Goal: Transaction & Acquisition: Obtain resource

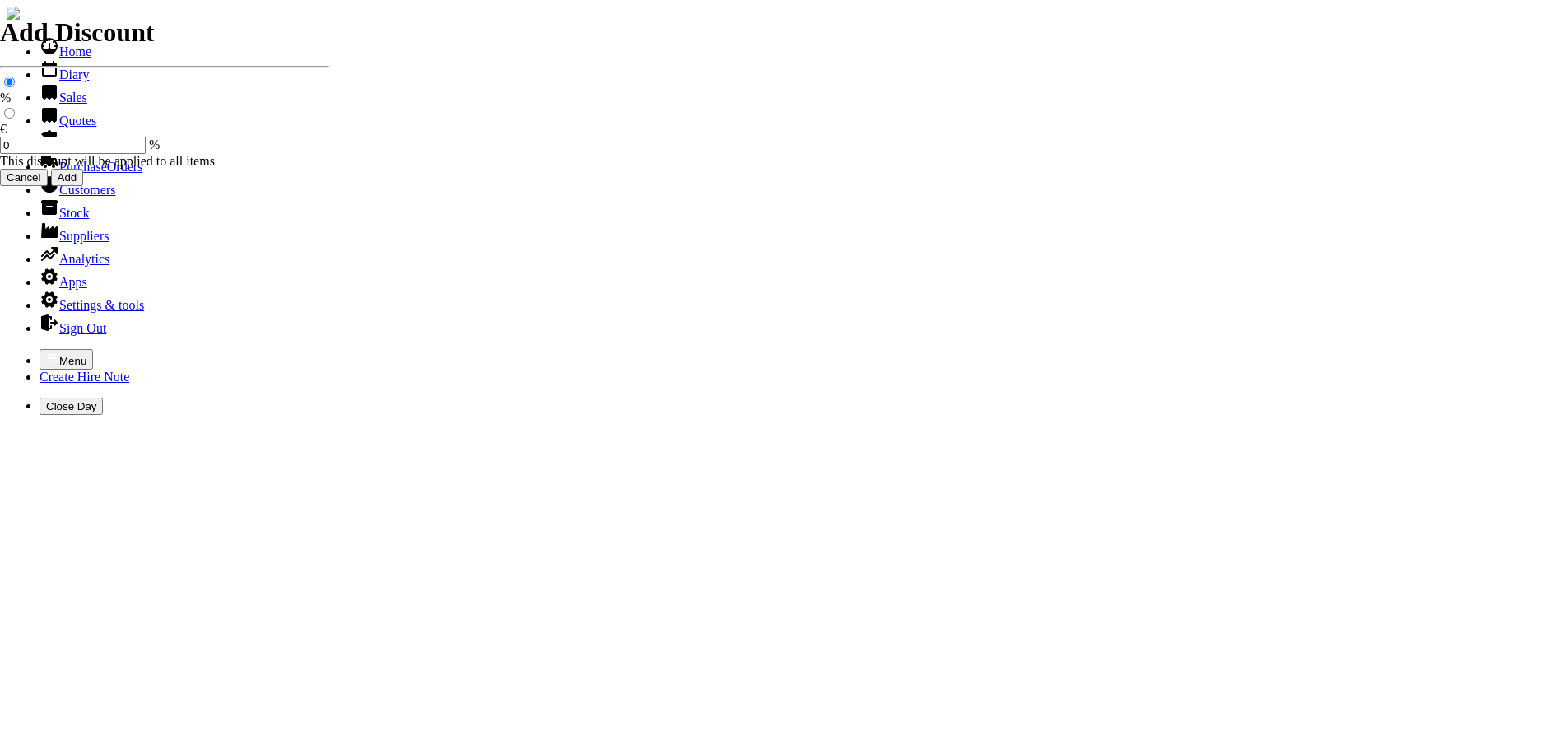
select select "HO"
click at [46, 352] on icon "button" at bounding box center [53, 358] width 14 height 14
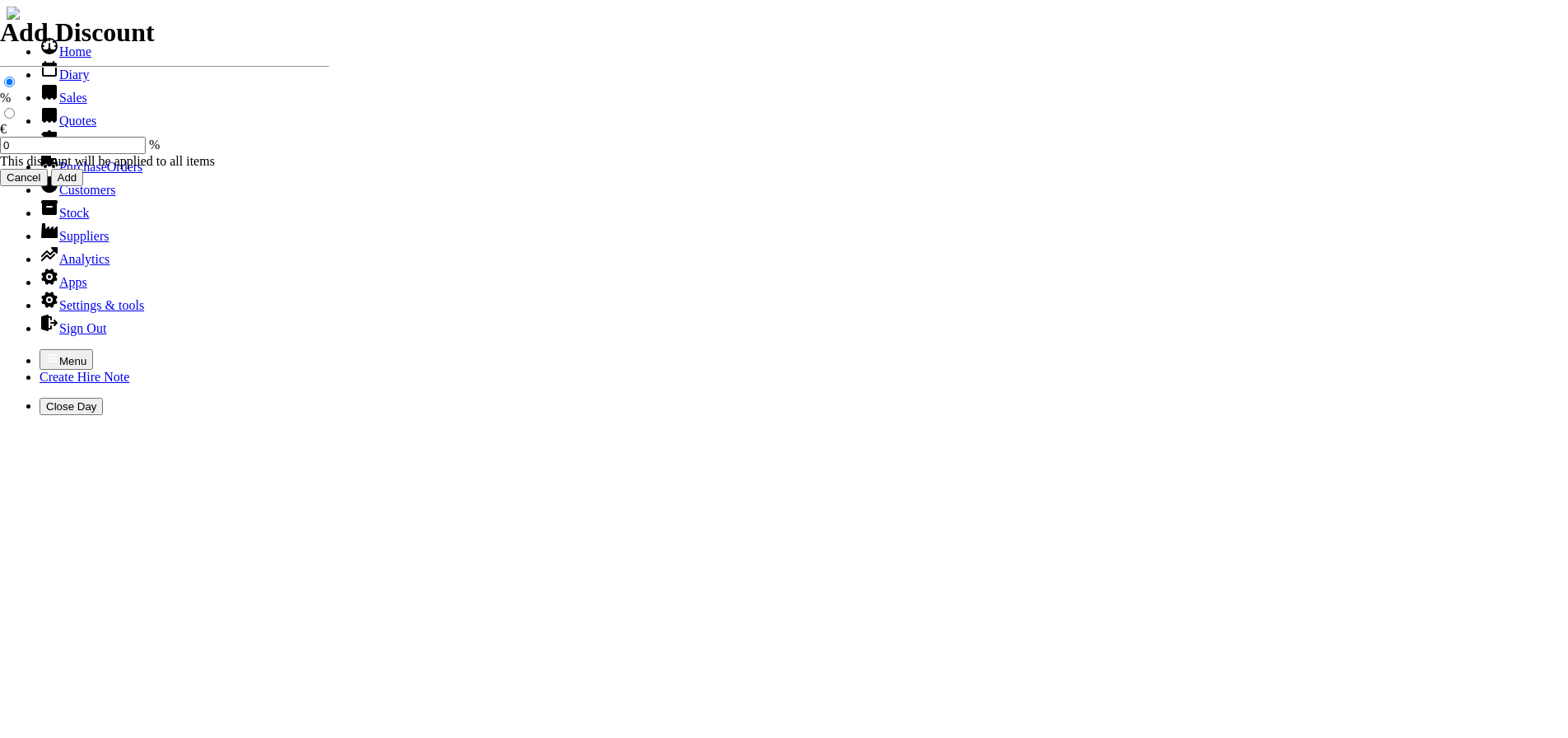
click at [46, 127] on link "Quotes" at bounding box center [68, 121] width 57 height 14
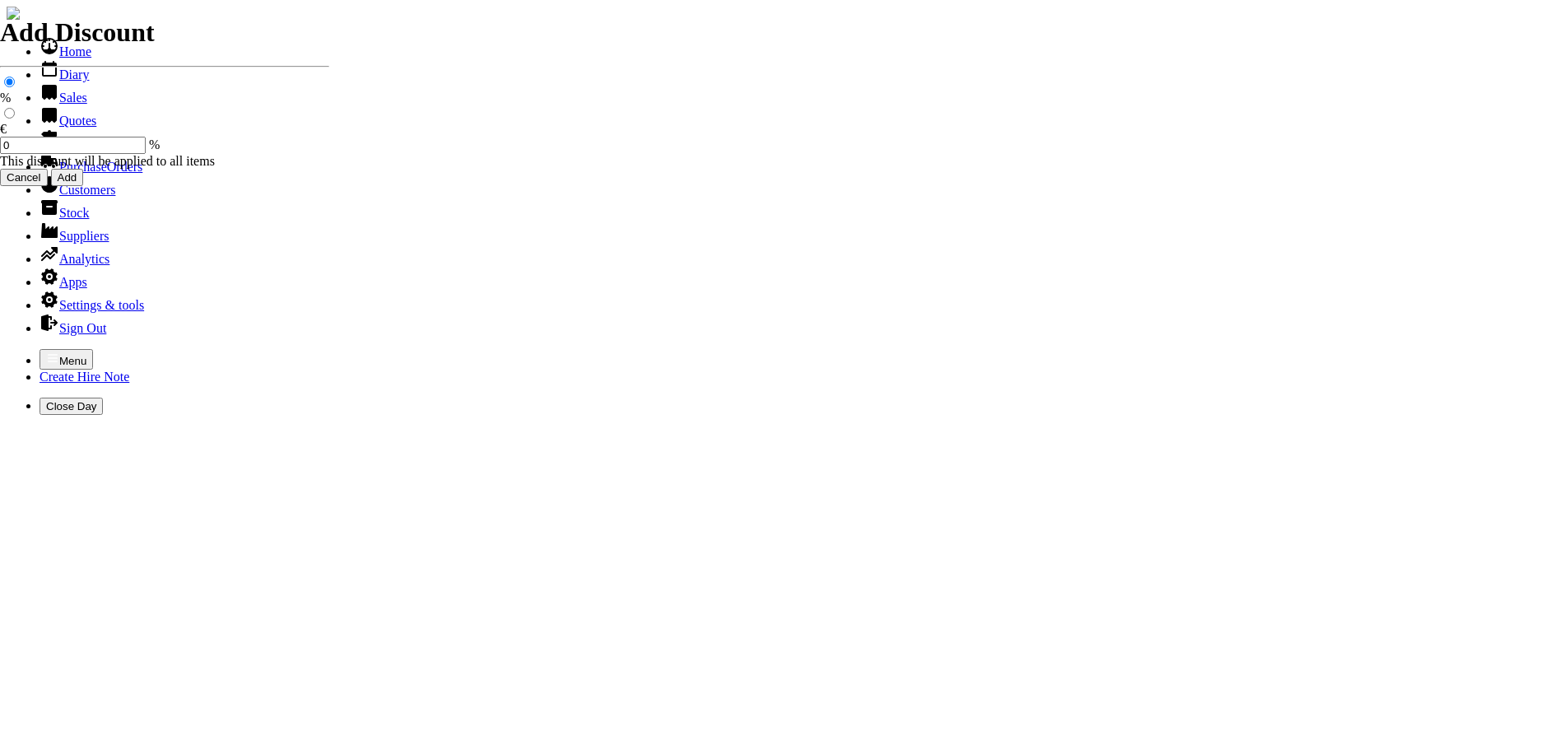
select select "HO"
type input "ATHY"
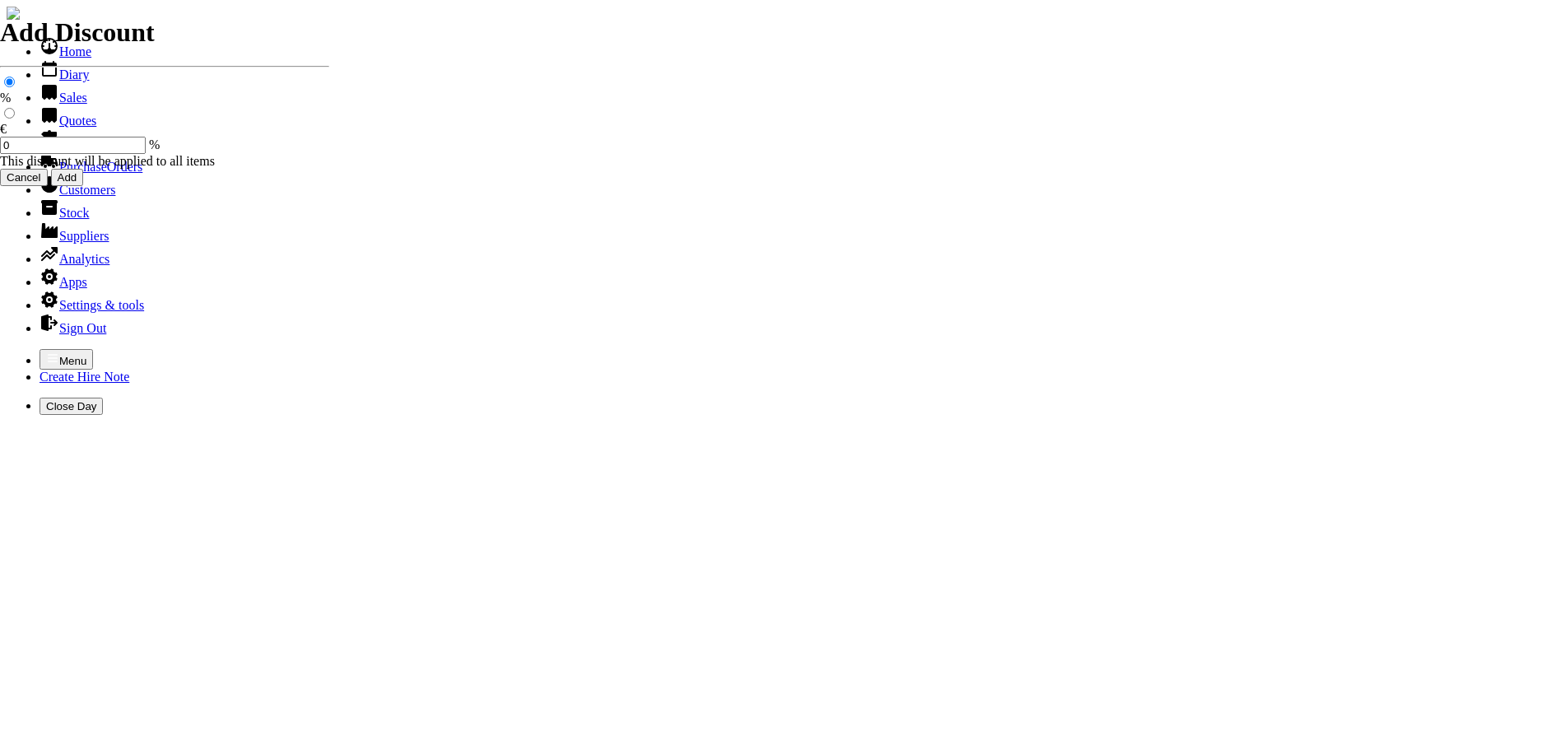
type input "MARTIN"
type input "equipment sales"
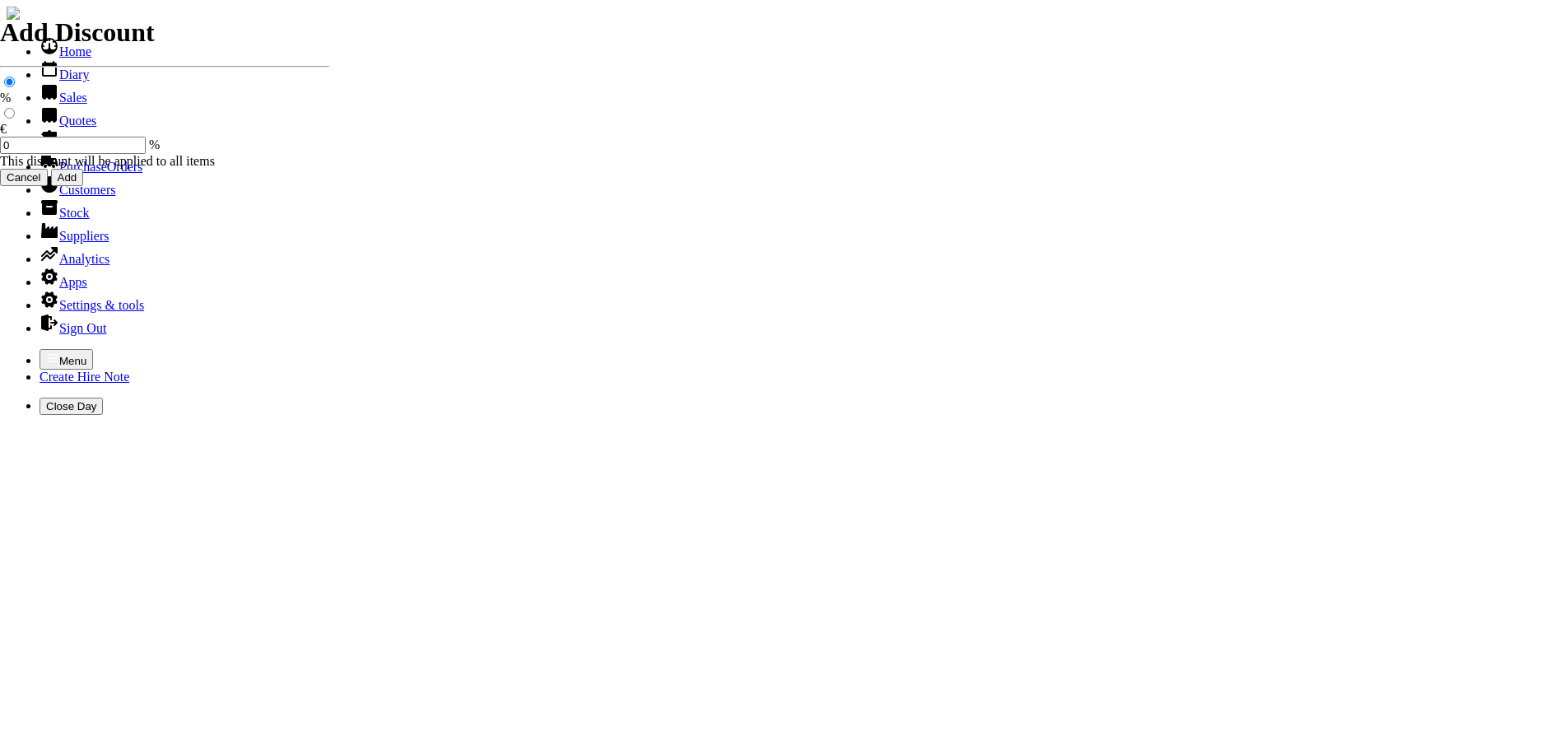
type input "e"
type input "c"
type input "CRAMER 82V LONG REACH ( TELESCOPIC ) POLE HEDGETRIMMER ( 2.5M - 3.2M ) C/W ARTI…"
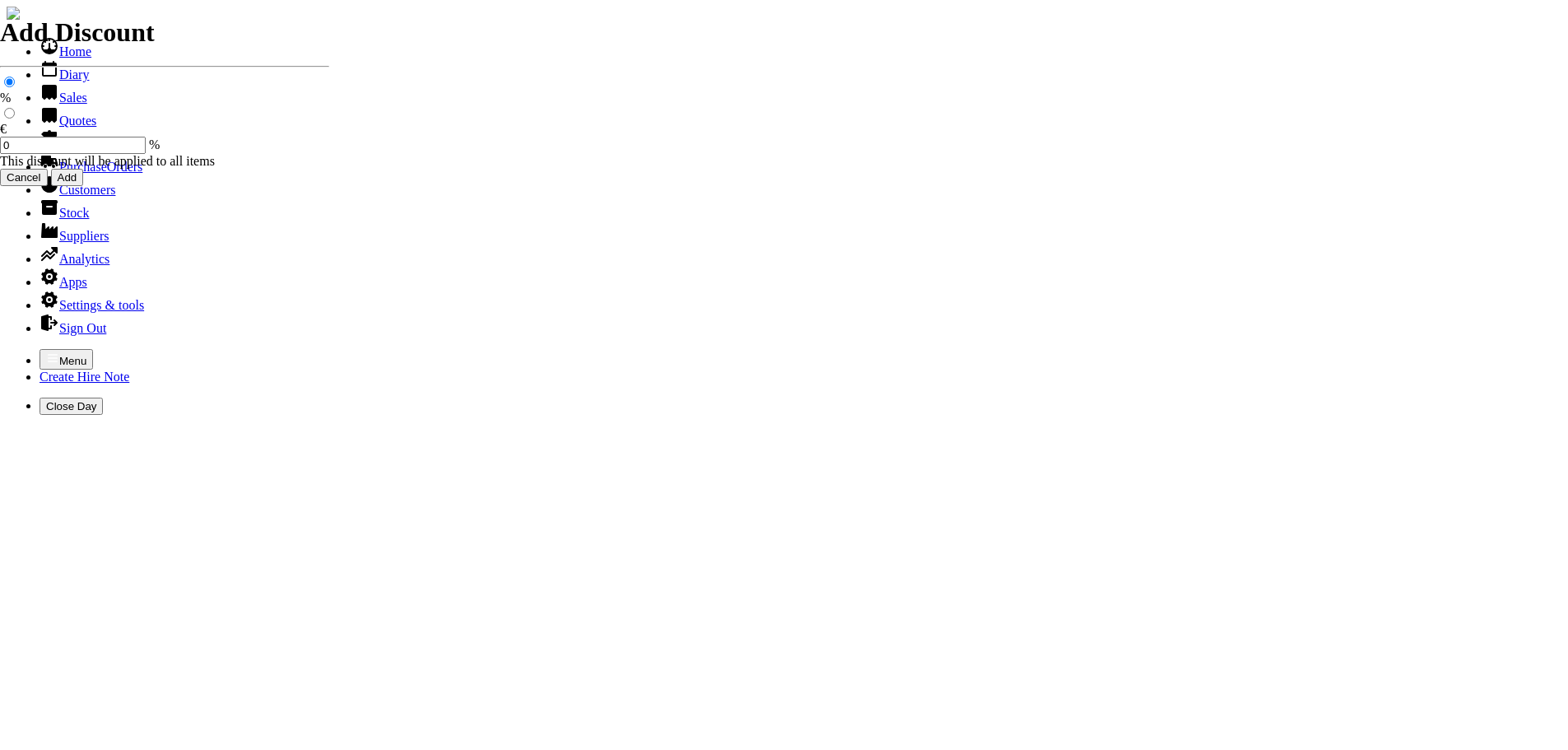
type input "5"
type input "525.00"
type input "equipment sales"
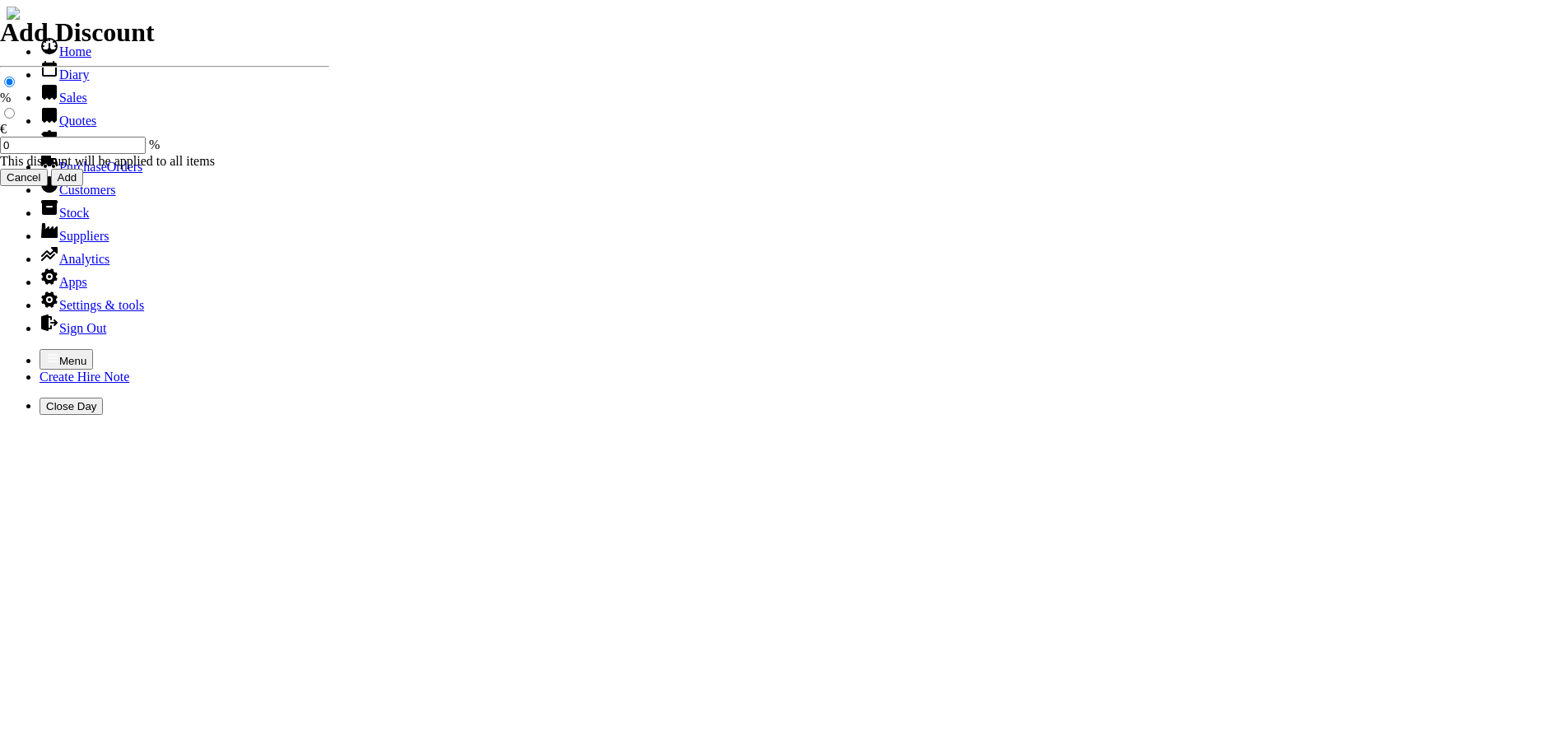
type input "e"
type input "CRAMER 82V HANDHELD HEDGETRIMMER C/W 30" BLADES ( EQUIVLENT TO 25CC )"
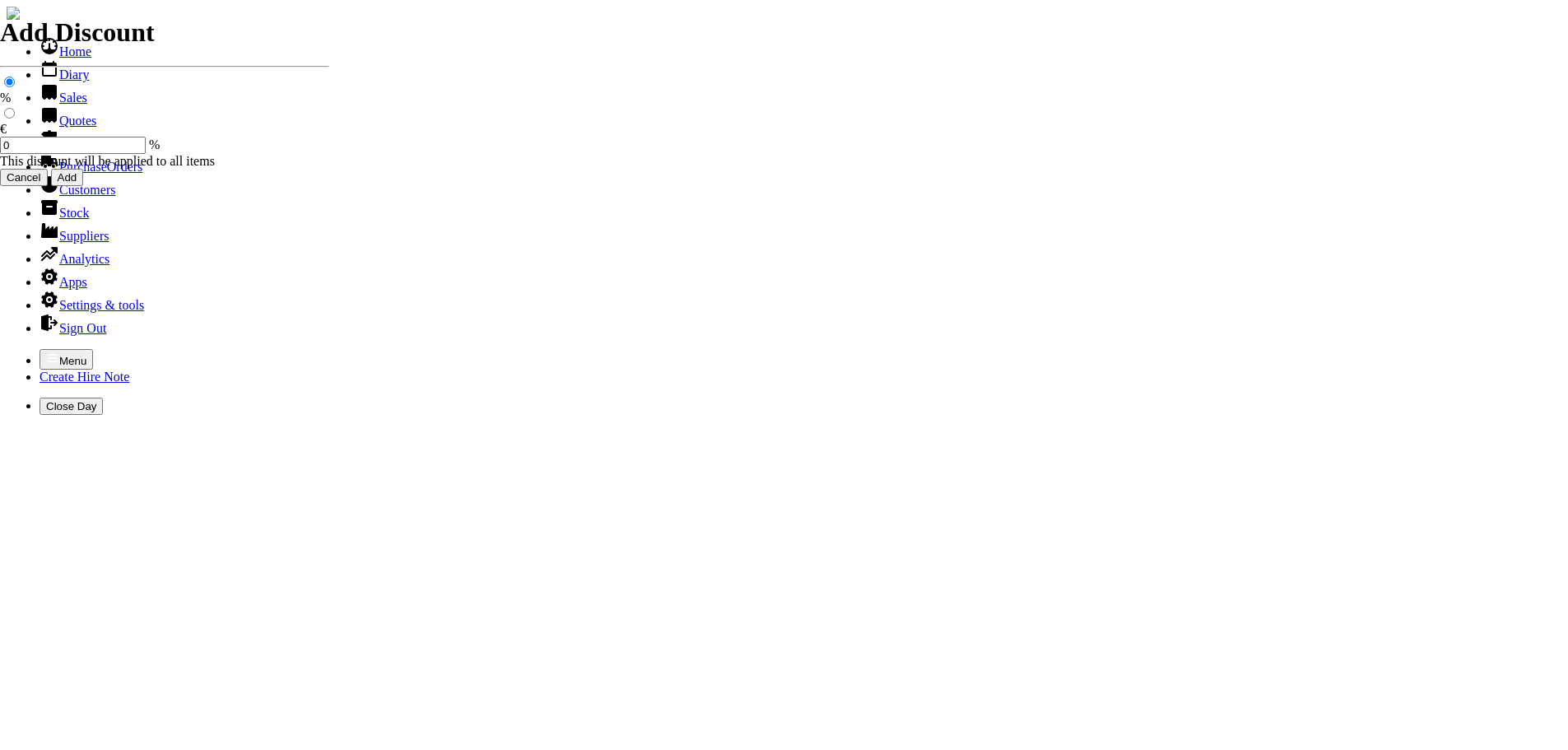
type input "525.00"
type input "equipment sales"
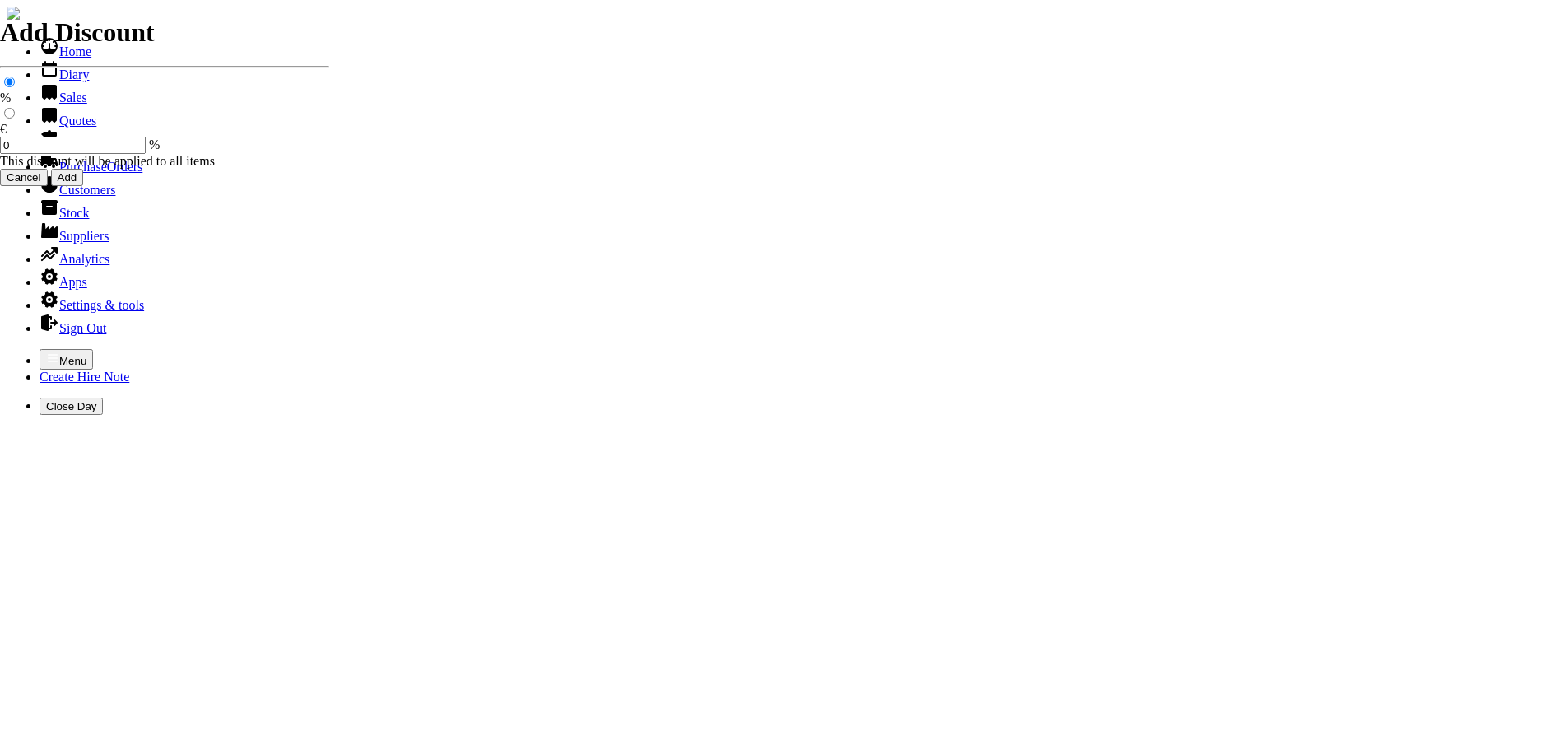
type input "e"
type input "CRAMER 82V 4AH BATTERY"
type input "335.00"
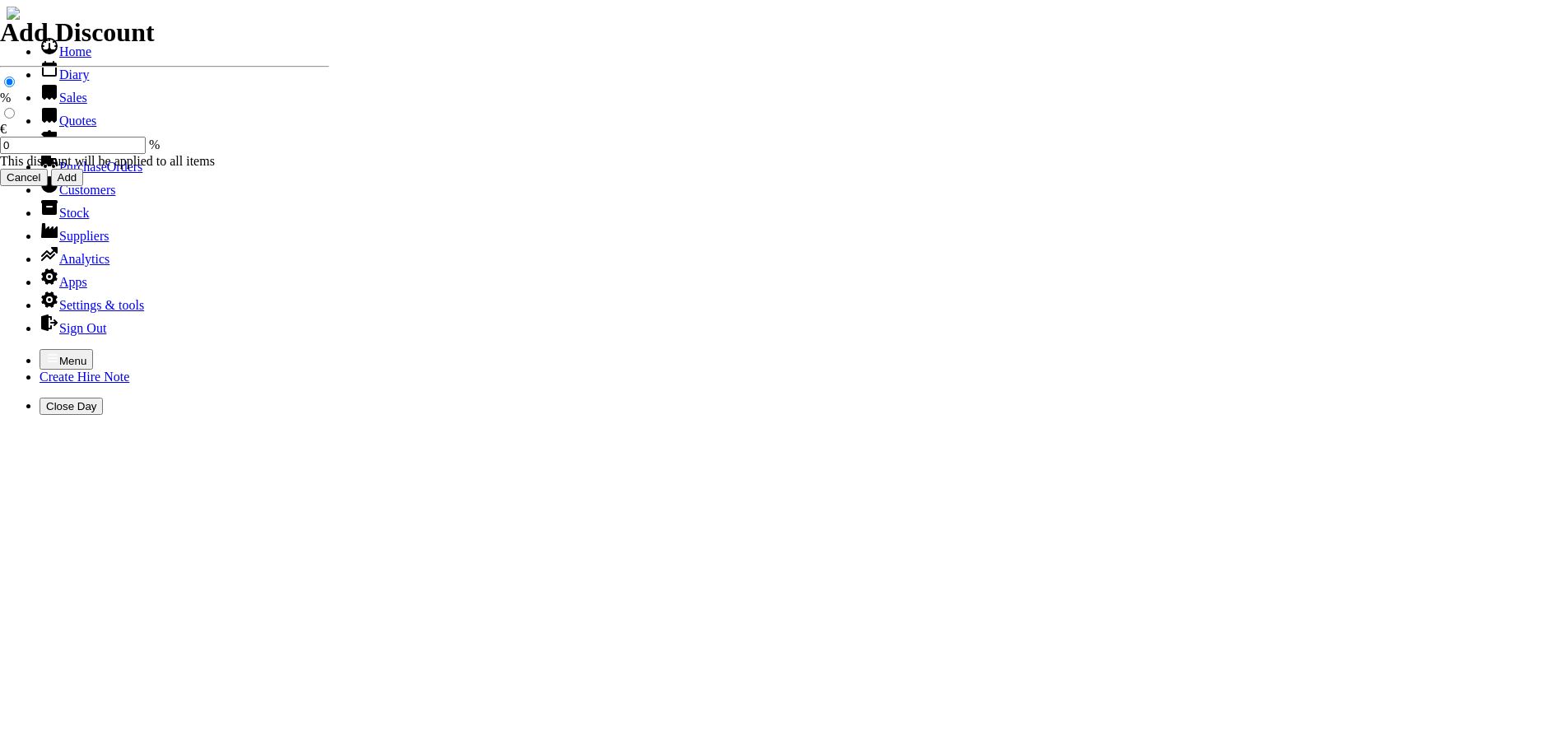
type input "equipment sales"
type input "e"
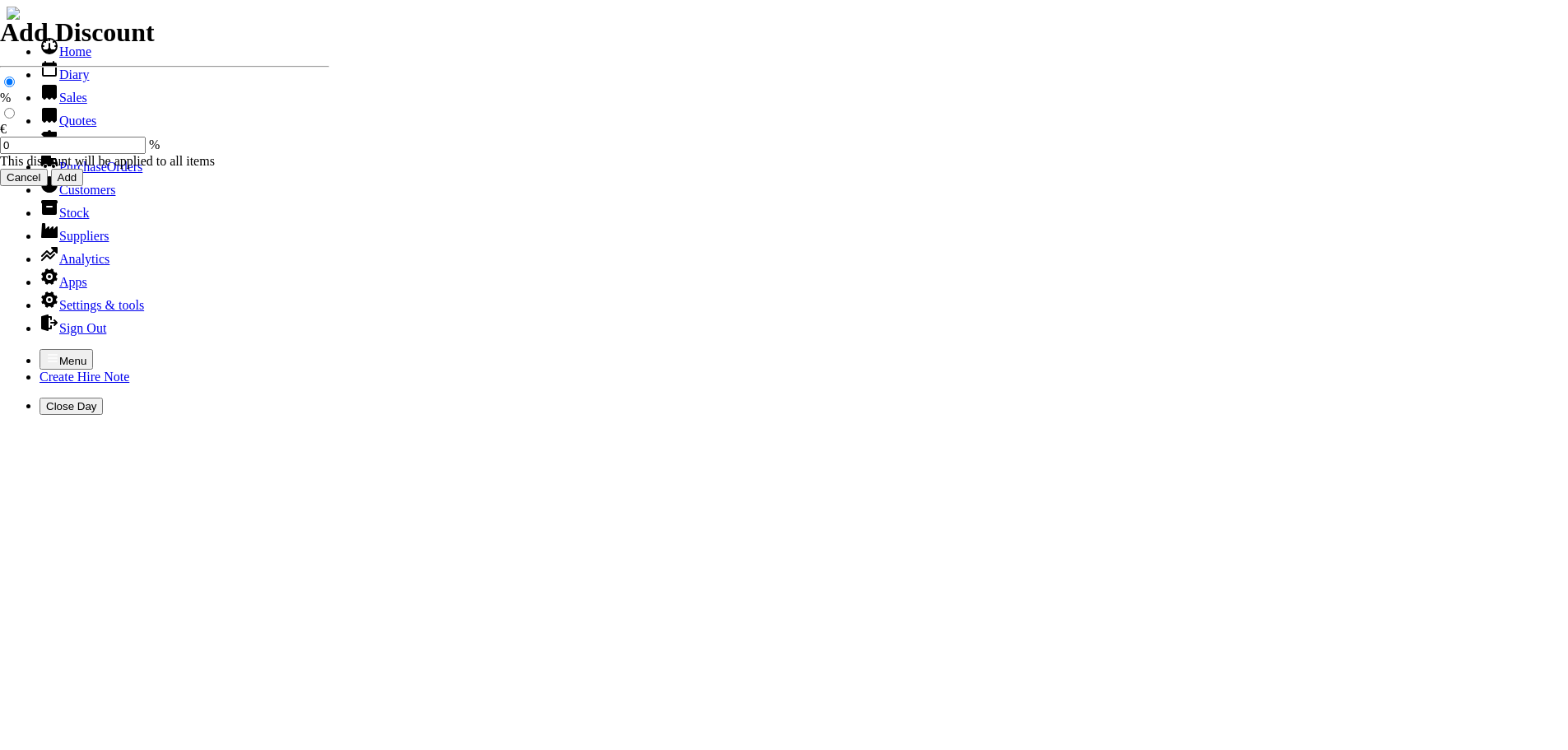
type input "CRAMER QUICK CHARGE CHARGER"
type input "175.00"
type input "equipment sales"
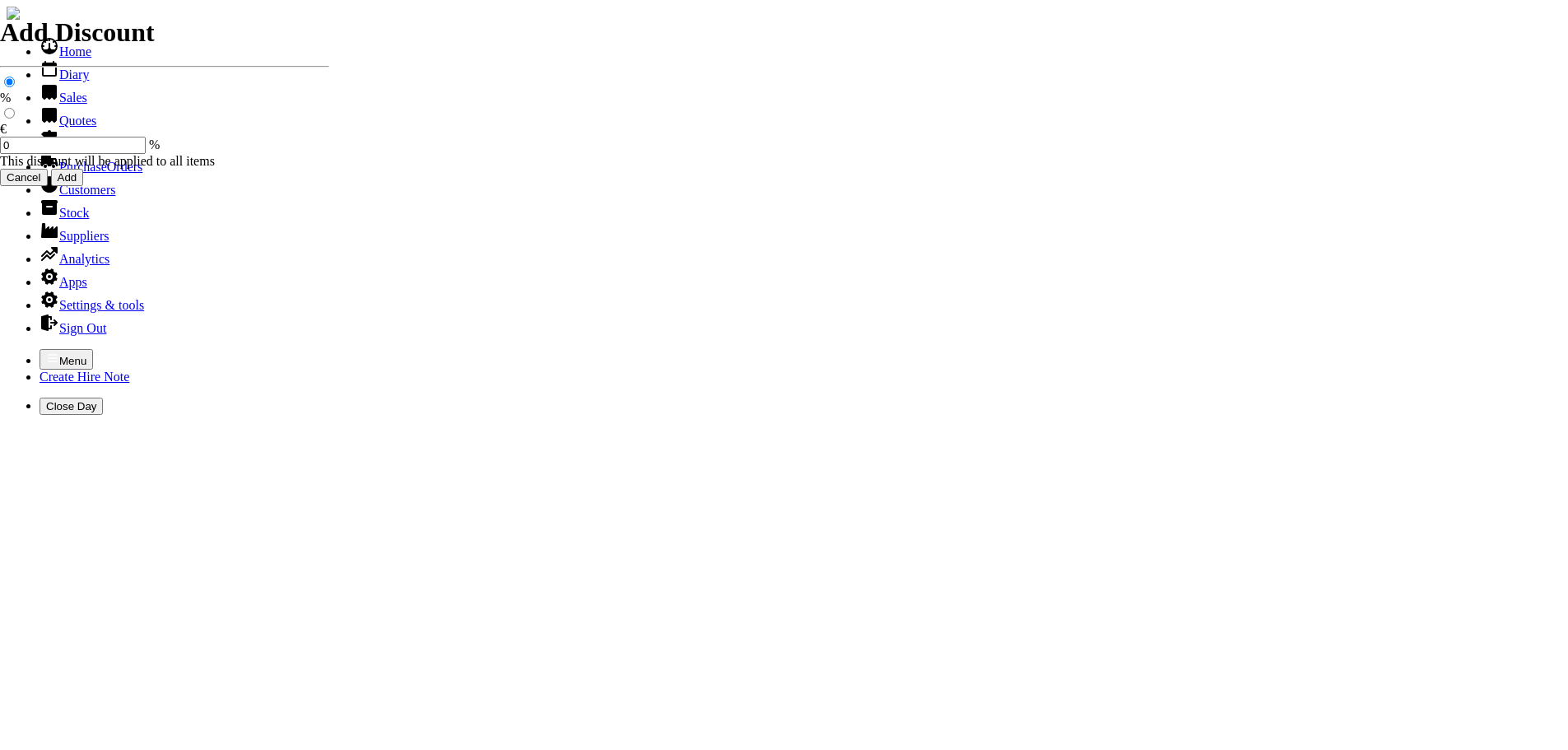
type input "e"
type input "ABOVE EQUIPMENT ARE FOR INDUATRIAL USE ( BARRERIES INTERCHANGEABLE ) ABOVE PRIC…"
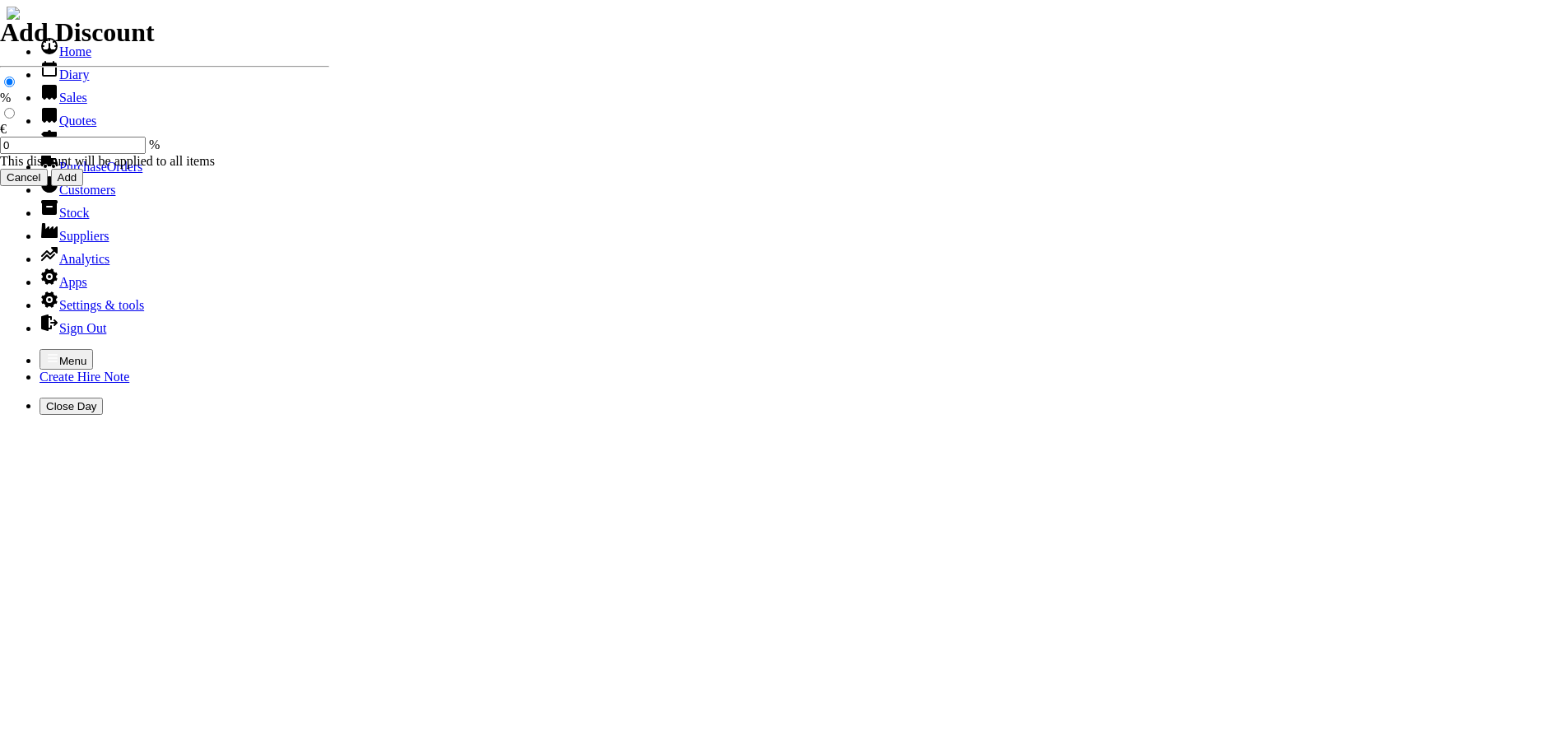
type input "equipment sales"
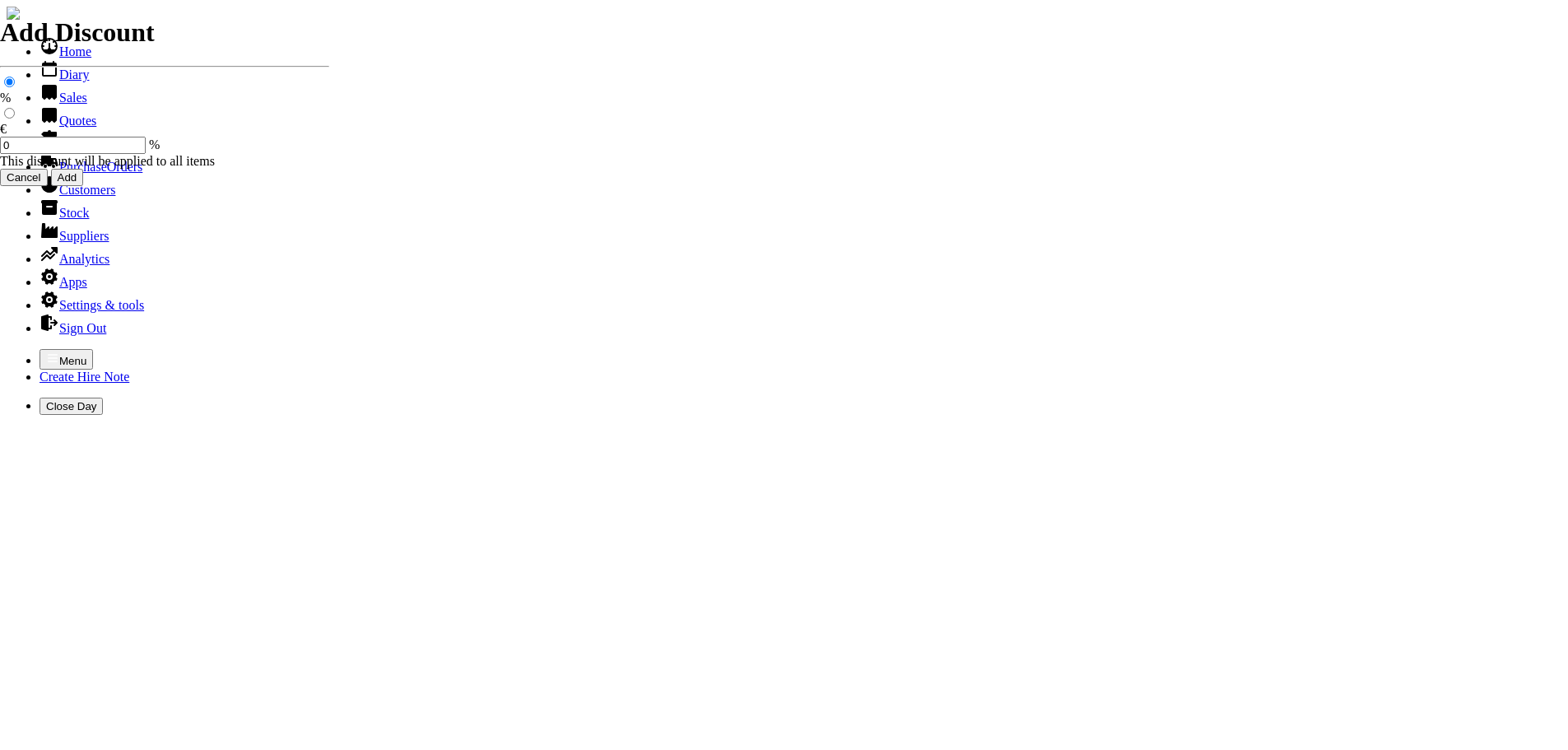
type input "e"
type input "CRAMER 48V LONG REACH HEDGETRIMMER ( 2.9M ) C/W 2AH BATTERY & CHARGER"
type input "375.00"
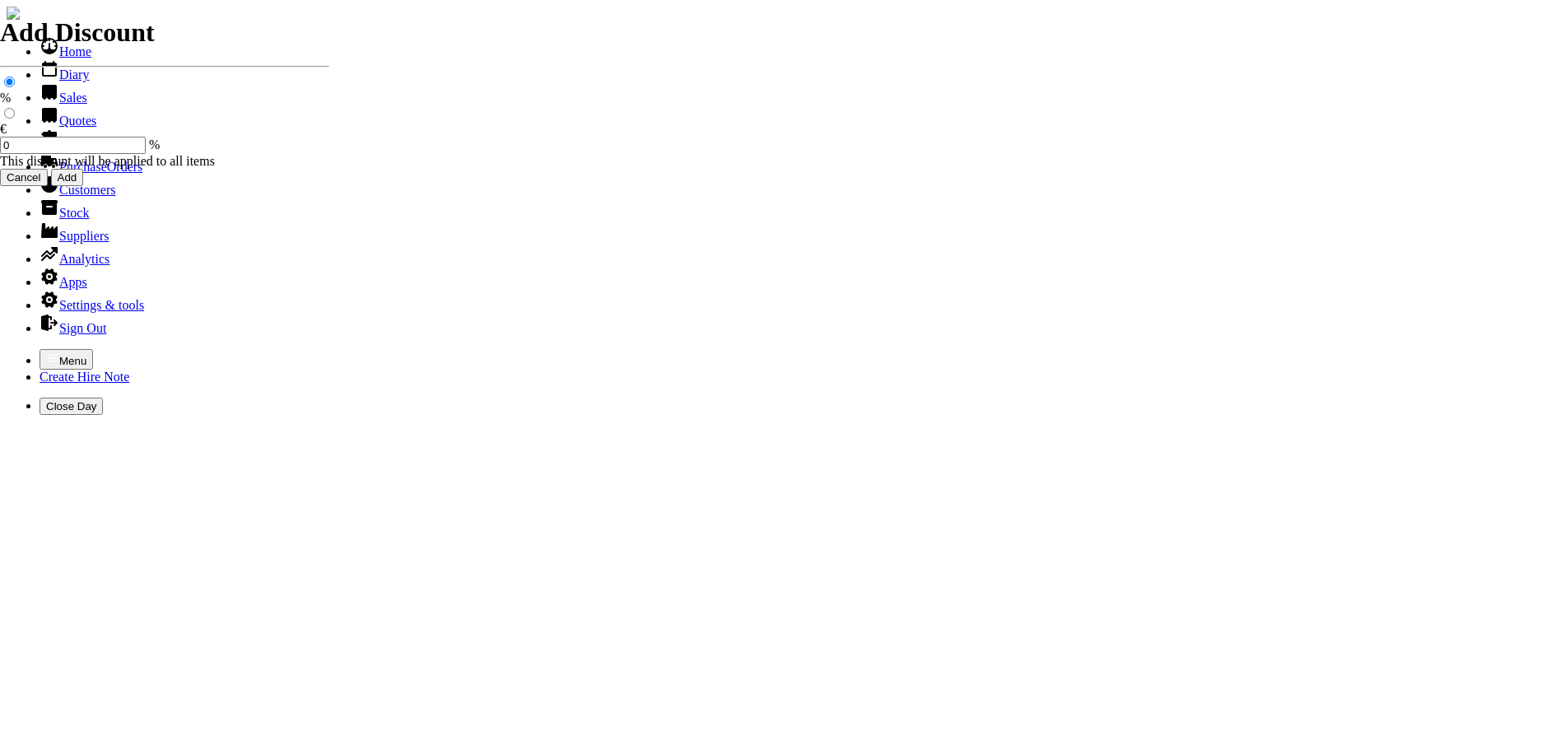
type input "equipment sales"
type input "e"
type input "CRAMER HANDHELD HEDGETRIMMER ( 26" BLADES ) C/W 2AH BATTERY & CHARGER"
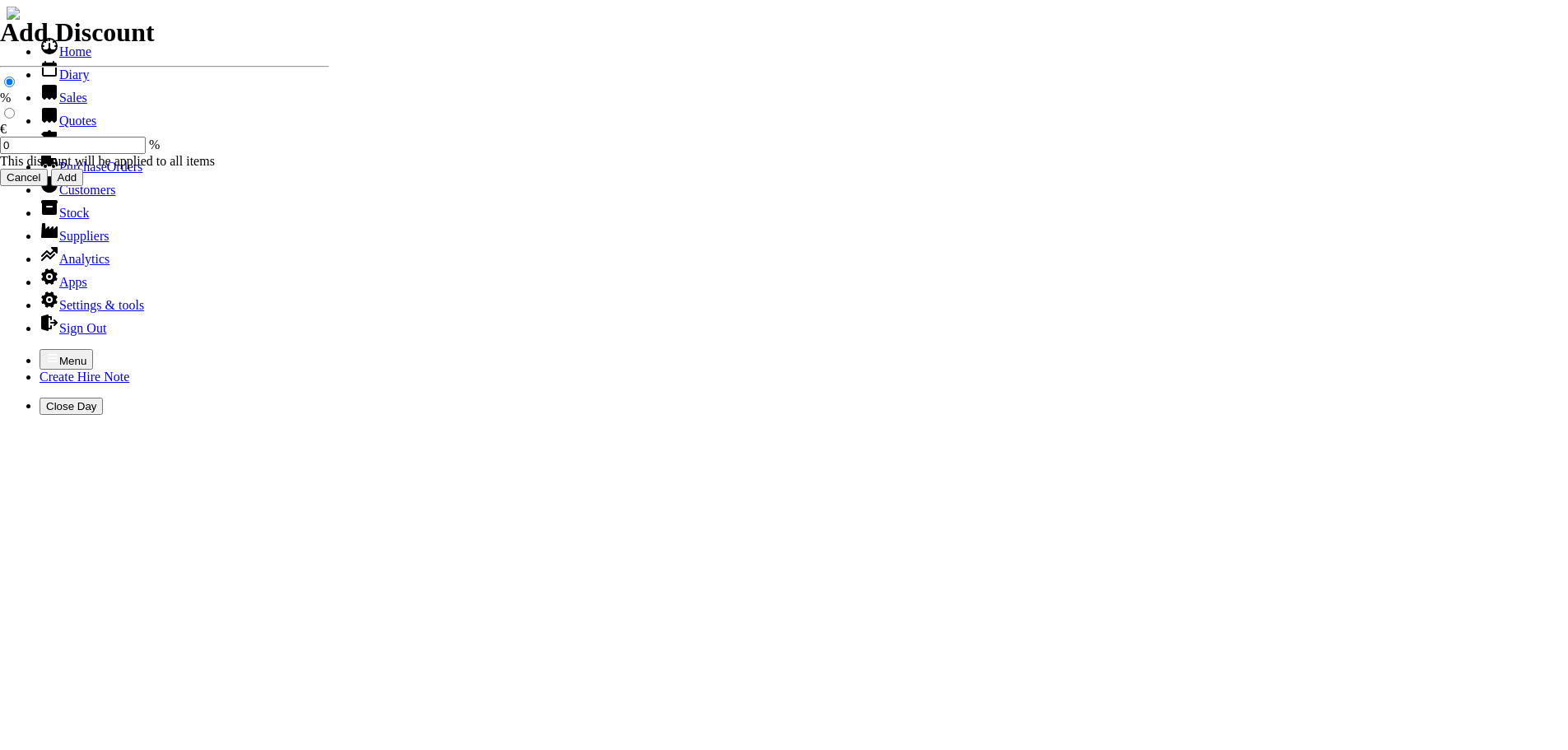
type input "395.00"
type input "375.00"
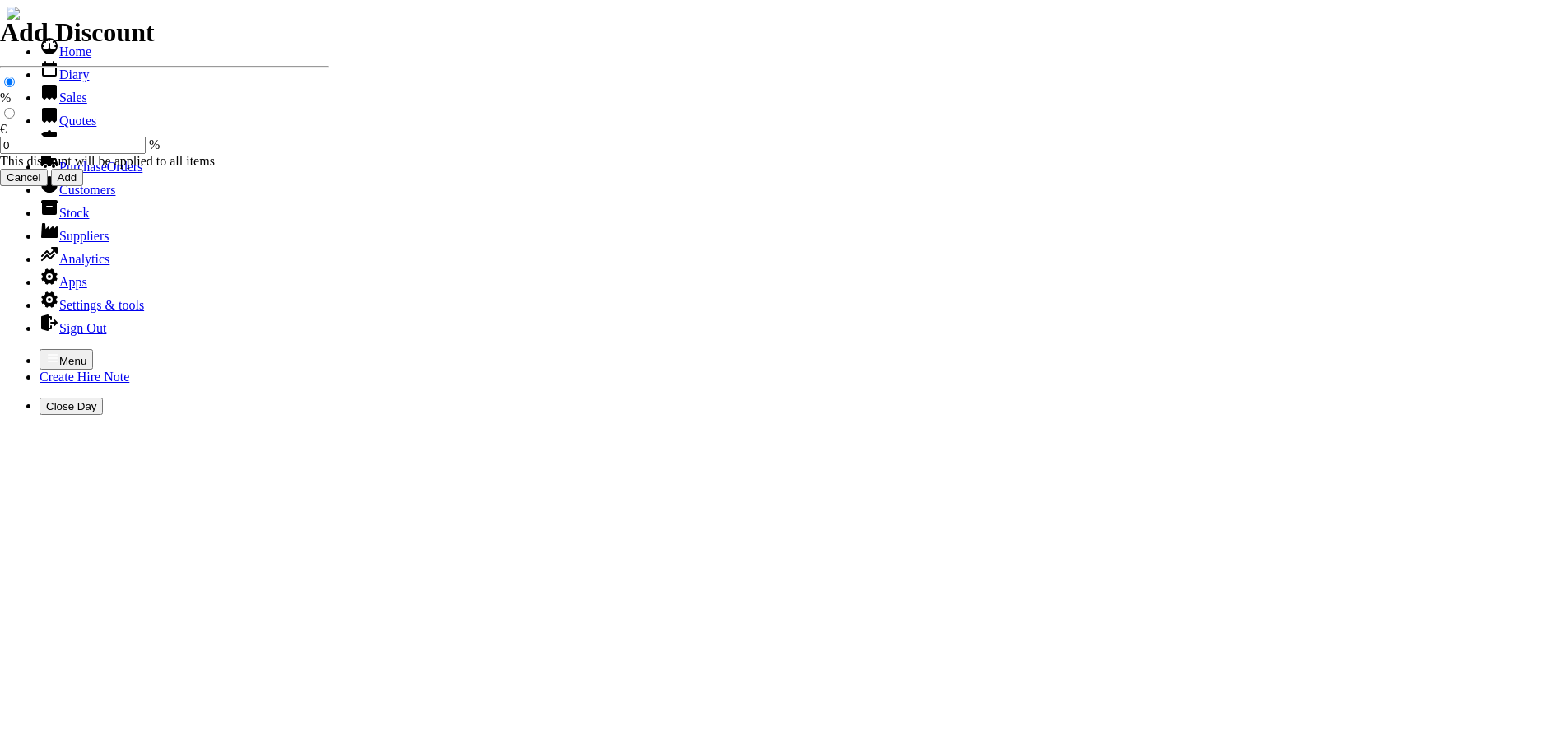
type input "equipment sales"
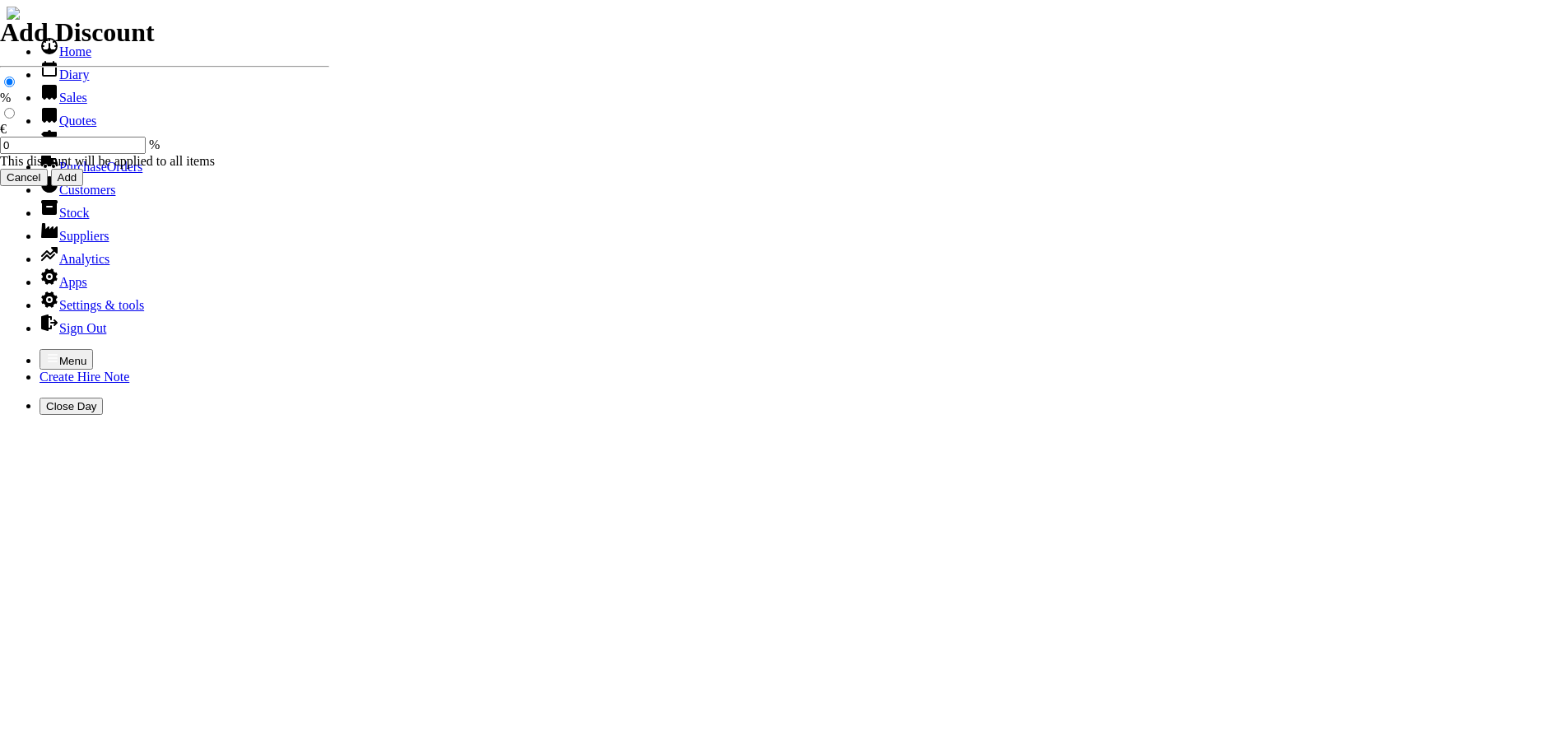
type input "e"
type input "ABOVE EQUIPMENT ARE FOR DOMESTIC USE ( ONLY ) ABOVE PRICES ARE INC VAT @ 23%"
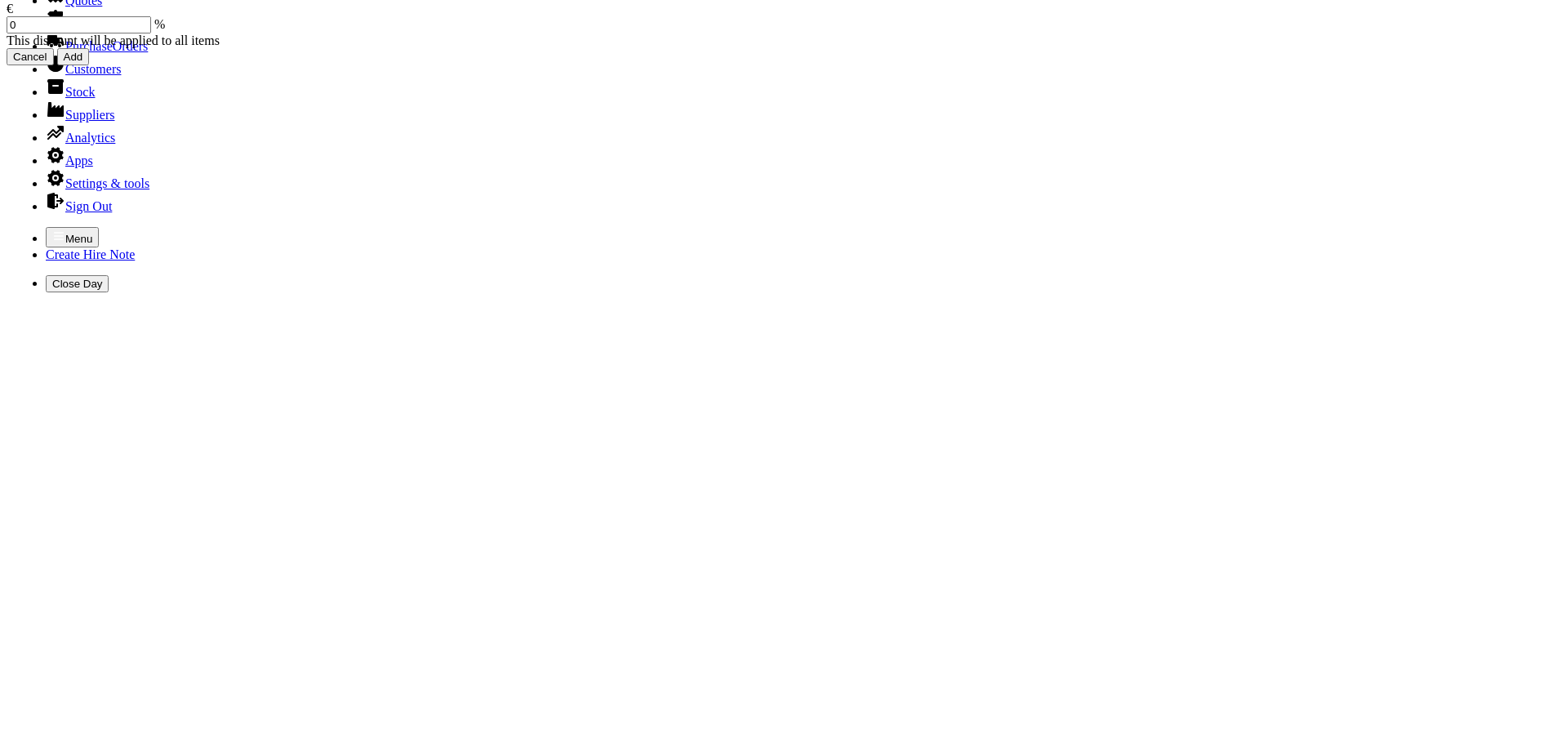
scroll to position [122, 0]
type input "101496"
type input "MAIL@ATHYCOLLEGE.IE"
type input "MARTIN MC CORMACK"
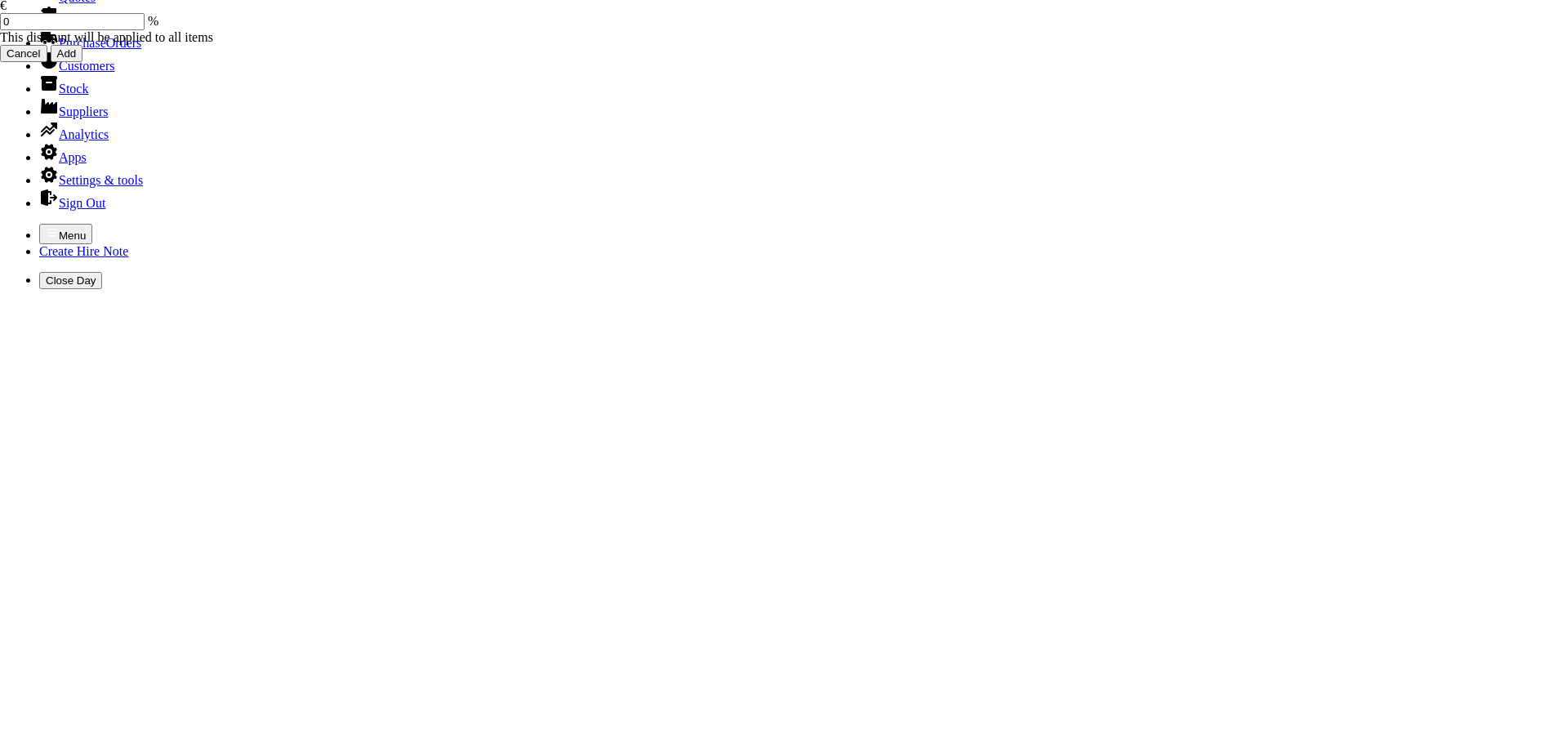
scroll to position [0, 0]
